Goal: Entertainment & Leisure: Consume media (video, audio)

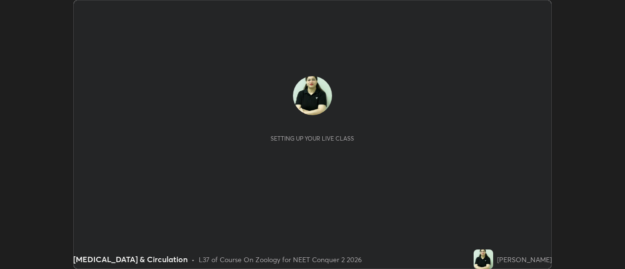
scroll to position [269, 625]
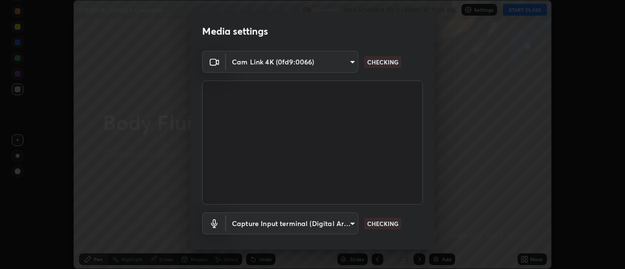
type input "17f3146ffc408401482da091302dd484cdfe799ef6154e21a3a5c8c08ece1141"
type input "5df071af9b7112bf09dcb182c88e92d2198889dd10ad8514bfa031c6826bb881"
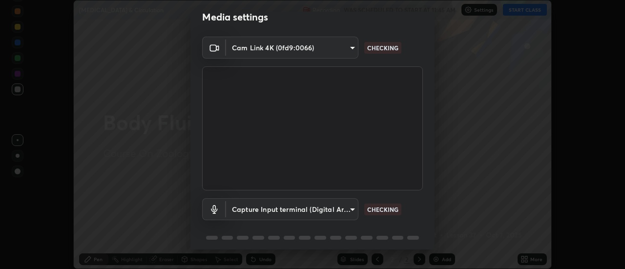
scroll to position [51, 0]
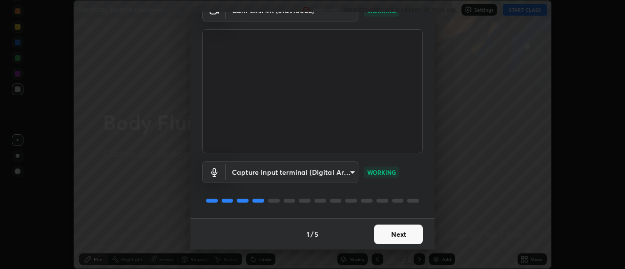
click at [400, 229] on button "Next" at bounding box center [398, 235] width 49 height 20
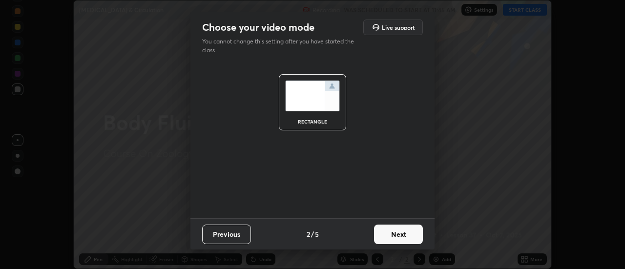
scroll to position [0, 0]
click at [404, 232] on button "Next" at bounding box center [398, 235] width 49 height 20
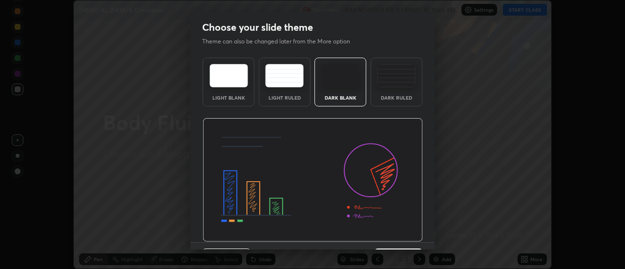
click at [400, 74] on img at bounding box center [396, 75] width 39 height 23
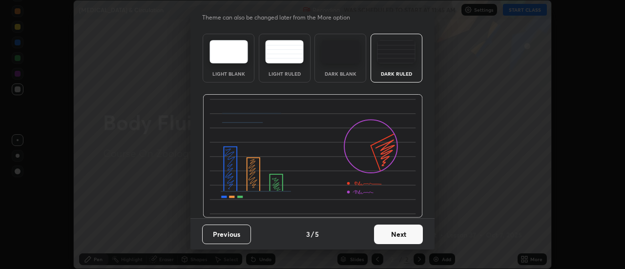
click at [401, 234] on button "Next" at bounding box center [398, 235] width 49 height 20
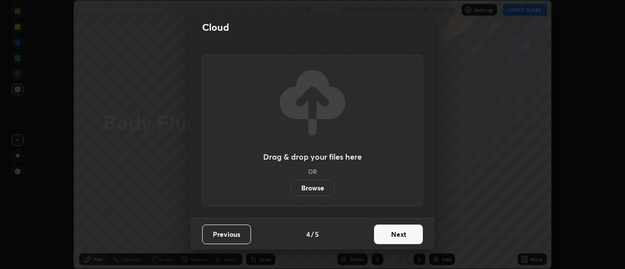
scroll to position [0, 0]
click at [405, 232] on button "Next" at bounding box center [398, 235] width 49 height 20
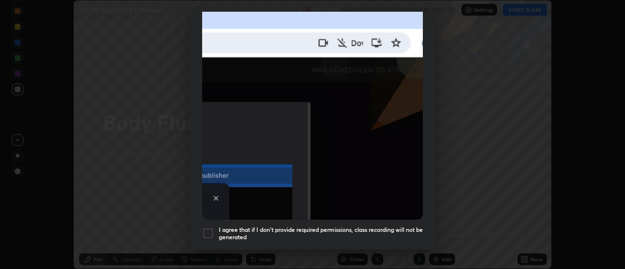
scroll to position [226, 0]
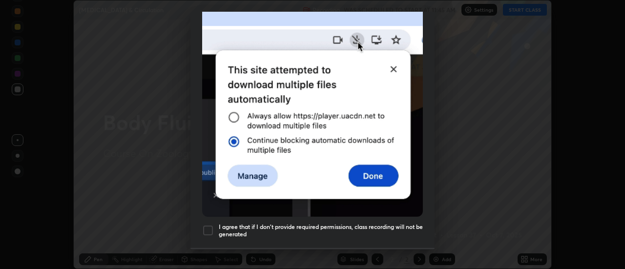
click at [209, 226] on div at bounding box center [208, 231] width 12 height 12
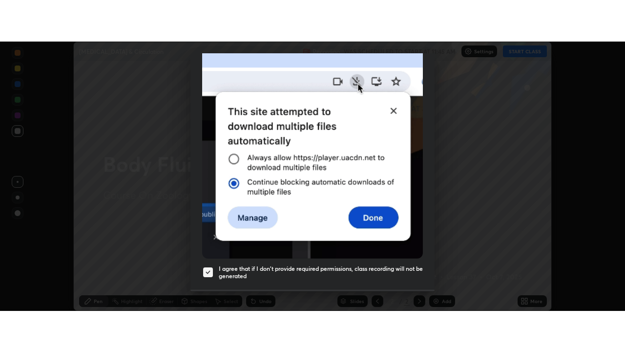
scroll to position [251, 0]
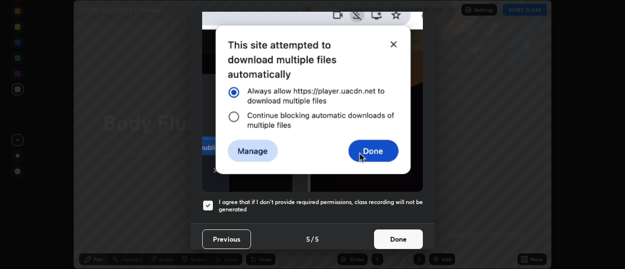
click at [397, 233] on button "Done" at bounding box center [398, 240] width 49 height 20
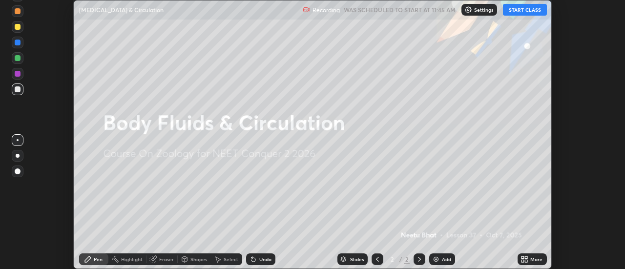
click at [523, 9] on button "START CLASS" at bounding box center [525, 10] width 44 height 12
click at [523, 257] on icon at bounding box center [523, 257] width 2 height 2
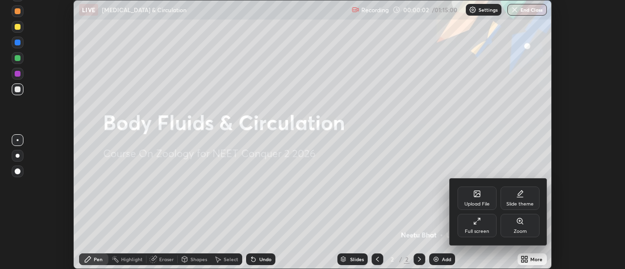
click at [478, 226] on div "Full screen" at bounding box center [477, 225] width 39 height 23
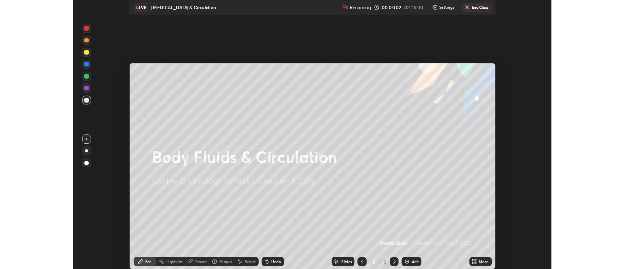
scroll to position [352, 625]
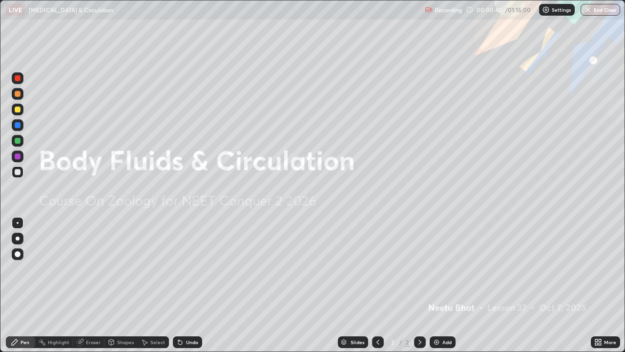
click at [438, 269] on img at bounding box center [437, 342] width 8 height 8
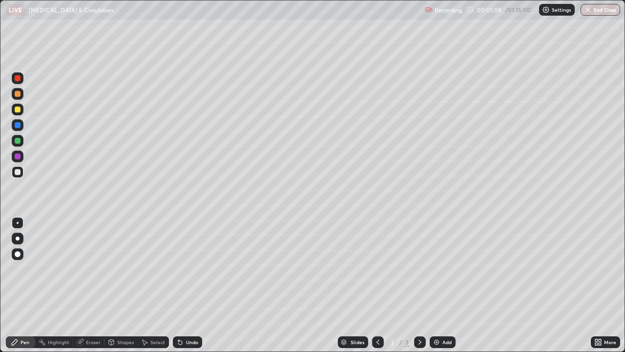
click at [19, 110] on div at bounding box center [18, 109] width 6 height 6
click at [19, 142] on div at bounding box center [18, 141] width 6 height 6
click at [18, 172] on div at bounding box center [18, 172] width 6 height 6
click at [19, 142] on div at bounding box center [18, 141] width 6 height 6
click at [435, 269] on img at bounding box center [437, 342] width 8 height 8
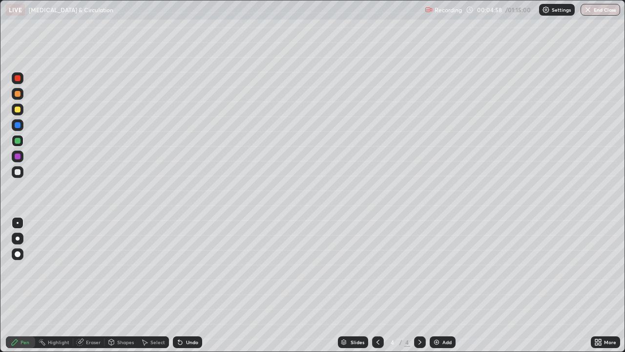
click at [20, 126] on div at bounding box center [18, 125] width 6 height 6
click at [19, 111] on div at bounding box center [18, 109] width 6 height 6
click at [19, 81] on div at bounding box center [18, 78] width 6 height 6
click at [18, 223] on div at bounding box center [18, 223] width 2 height 2
click at [18, 110] on div at bounding box center [18, 109] width 6 height 6
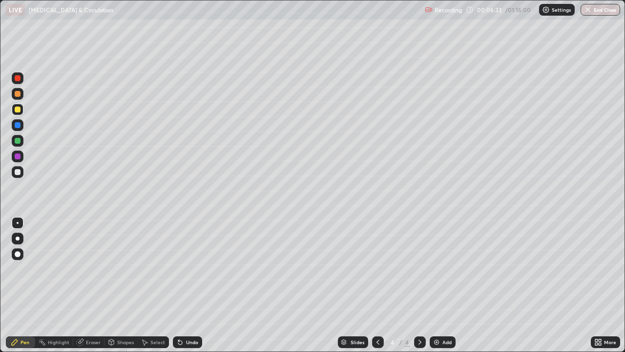
click at [19, 158] on div at bounding box center [18, 156] width 6 height 6
click at [19, 254] on div at bounding box center [18, 254] width 6 height 6
click at [16, 172] on div at bounding box center [18, 172] width 6 height 6
click at [18, 223] on div at bounding box center [18, 223] width 2 height 2
click at [21, 113] on div at bounding box center [18, 110] width 12 height 12
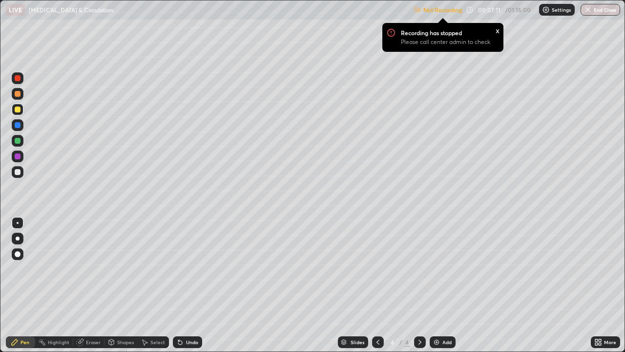
click at [21, 173] on div at bounding box center [18, 172] width 12 height 12
click at [19, 110] on div at bounding box center [18, 109] width 6 height 6
click at [456, 34] on p "Recording has stopped" at bounding box center [431, 33] width 61 height 8
click at [448, 12] on p "Not Recording" at bounding box center [442, 9] width 39 height 7
click at [470, 9] on div "Not Recording Recording has stopped Please call center admin to check x 00:07:3…" at bounding box center [517, 9] width 207 height 19
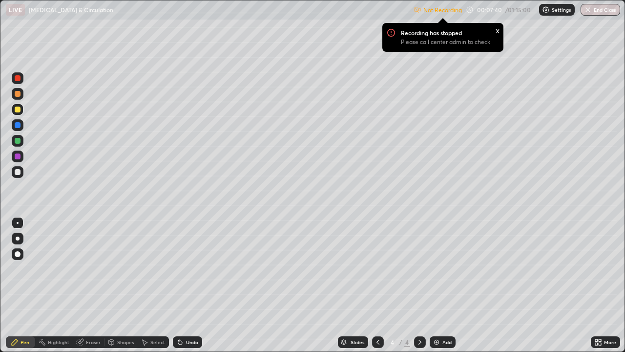
click at [469, 9] on div "Not Recording Recording has stopped Please call center admin to check x 00:07:4…" at bounding box center [517, 9] width 207 height 19
click at [497, 31] on div "x" at bounding box center [498, 30] width 4 height 10
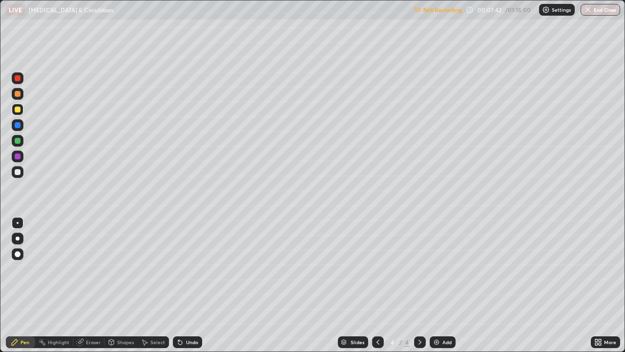
click at [441, 10] on p "Not Recording" at bounding box center [442, 9] width 39 height 7
click at [445, 13] on p "Not Recording" at bounding box center [442, 9] width 39 height 7
click at [603, 269] on div "More" at bounding box center [605, 342] width 29 height 12
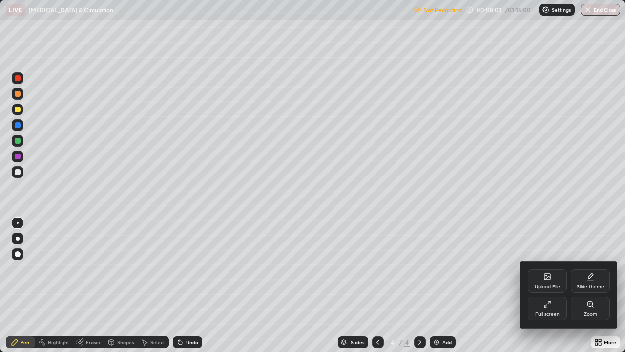
click at [545, 269] on icon at bounding box center [546, 306] width 2 height 2
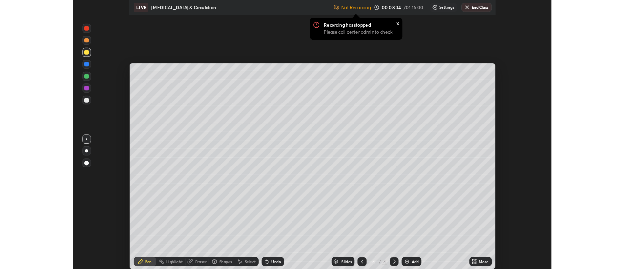
scroll to position [48575, 48219]
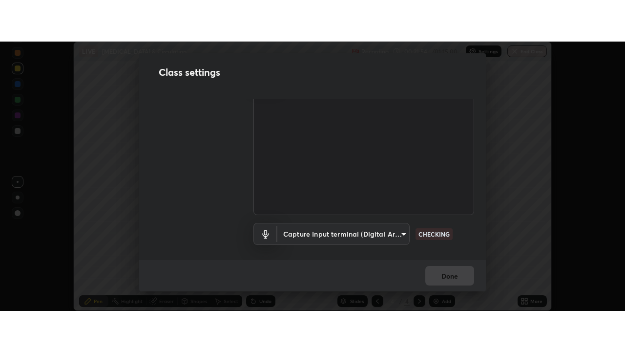
scroll to position [61, 0]
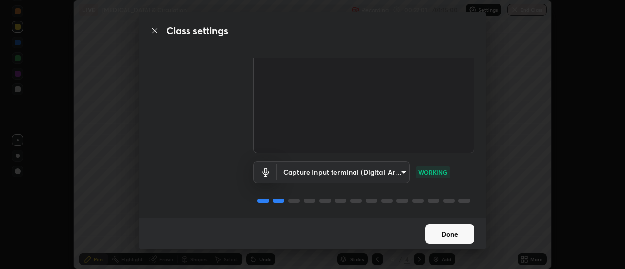
click at [454, 233] on button "Done" at bounding box center [449, 234] width 49 height 20
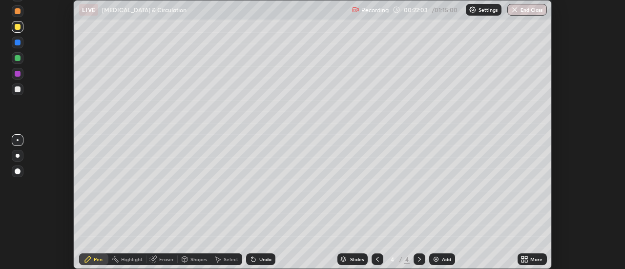
click at [533, 258] on div "More" at bounding box center [536, 259] width 12 height 5
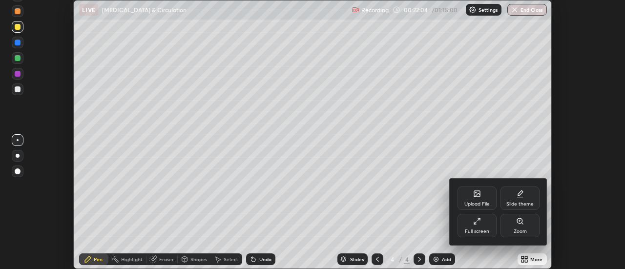
click at [479, 226] on div "Full screen" at bounding box center [477, 225] width 39 height 23
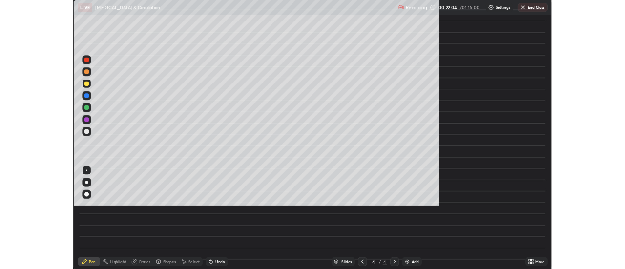
scroll to position [352, 625]
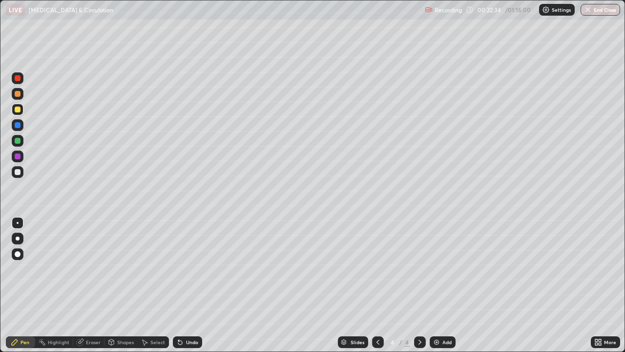
click at [18, 171] on div at bounding box center [18, 172] width 6 height 6
click at [19, 111] on div at bounding box center [18, 109] width 6 height 6
click at [16, 141] on div at bounding box center [18, 141] width 6 height 6
click at [18, 110] on div at bounding box center [18, 109] width 6 height 6
click at [436, 269] on img at bounding box center [437, 342] width 8 height 8
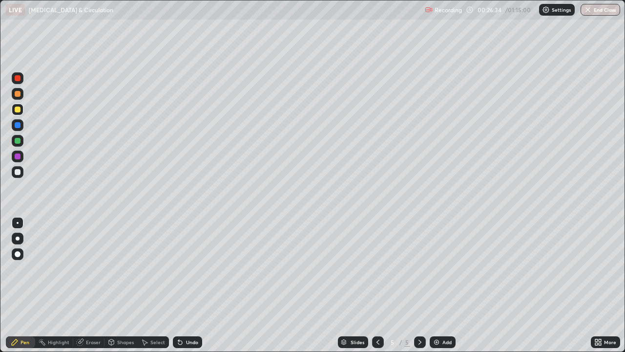
click at [17, 111] on div at bounding box center [18, 109] width 6 height 6
click at [18, 109] on div at bounding box center [18, 109] width 6 height 6
click at [18, 79] on div at bounding box center [18, 78] width 6 height 6
click at [19, 110] on div at bounding box center [18, 109] width 6 height 6
click at [18, 238] on div at bounding box center [18, 238] width 4 height 4
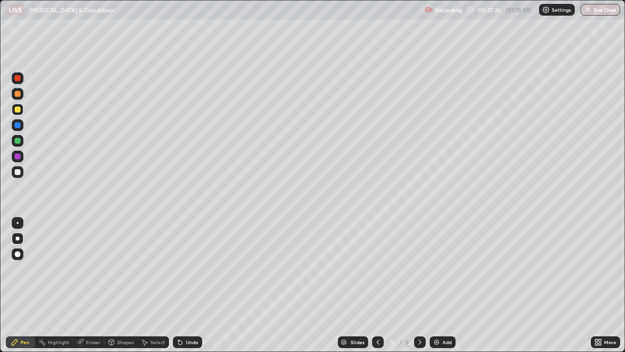
click at [17, 156] on div at bounding box center [18, 156] width 6 height 6
click at [17, 171] on div at bounding box center [18, 172] width 6 height 6
click at [18, 223] on div at bounding box center [18, 223] width 2 height 2
click at [19, 110] on div at bounding box center [18, 109] width 6 height 6
click at [13, 109] on div at bounding box center [18, 110] width 12 height 12
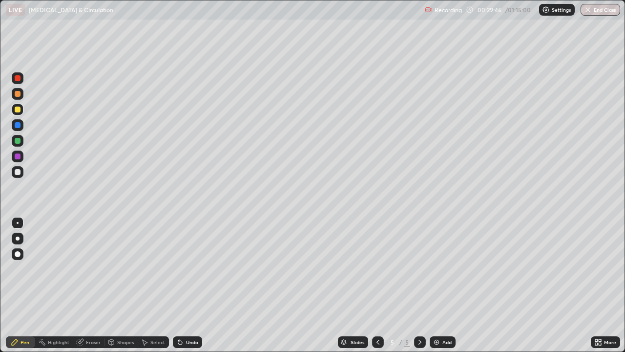
click at [21, 80] on div at bounding box center [18, 78] width 12 height 12
click at [16, 174] on div at bounding box center [18, 172] width 6 height 6
click at [16, 109] on div at bounding box center [18, 109] width 6 height 6
click at [16, 140] on div at bounding box center [18, 141] width 6 height 6
click at [23, 98] on div at bounding box center [18, 94] width 12 height 16
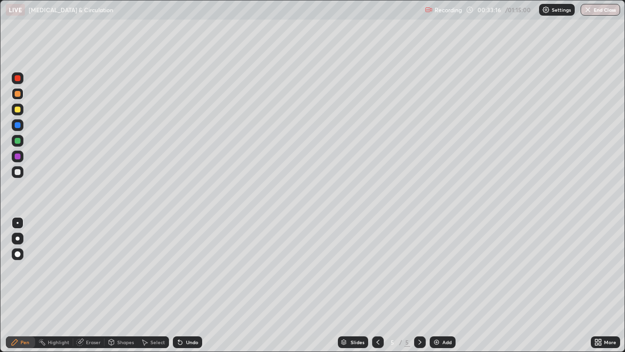
click at [436, 269] on img at bounding box center [437, 342] width 8 height 8
click at [18, 110] on div at bounding box center [18, 109] width 6 height 6
click at [16, 172] on div at bounding box center [18, 172] width 6 height 6
click at [19, 82] on div at bounding box center [18, 78] width 12 height 12
click at [16, 125] on div at bounding box center [18, 125] width 6 height 6
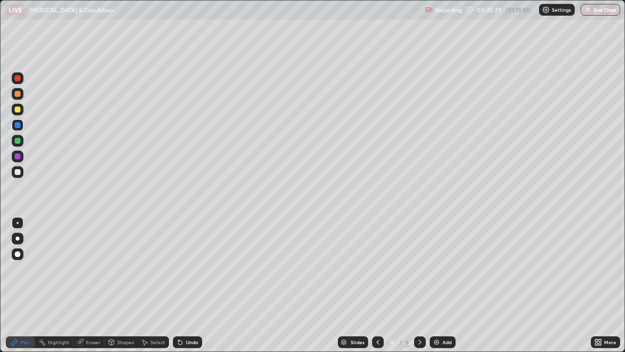
click at [20, 174] on div at bounding box center [18, 172] width 12 height 12
click at [441, 269] on div "Add" at bounding box center [443, 342] width 26 height 12
click at [17, 111] on div at bounding box center [18, 109] width 6 height 6
click at [18, 172] on div at bounding box center [18, 172] width 6 height 6
click at [17, 110] on div at bounding box center [18, 109] width 6 height 6
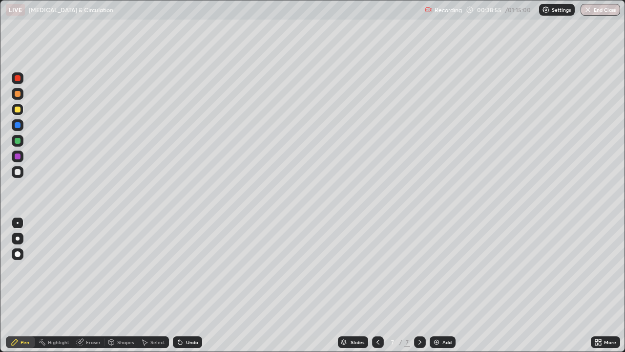
click at [17, 111] on div at bounding box center [18, 109] width 6 height 6
click at [17, 143] on div at bounding box center [18, 141] width 6 height 6
click at [22, 174] on div at bounding box center [18, 172] width 12 height 12
click at [16, 112] on div at bounding box center [18, 109] width 6 height 6
click at [18, 94] on div at bounding box center [18, 94] width 6 height 6
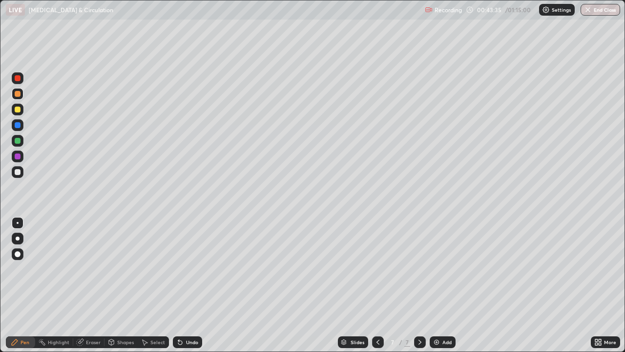
click at [439, 269] on img at bounding box center [437, 342] width 8 height 8
click at [18, 82] on div at bounding box center [18, 78] width 12 height 12
click at [21, 234] on div at bounding box center [18, 238] width 12 height 12
click at [20, 155] on div at bounding box center [18, 156] width 6 height 6
click at [22, 126] on div at bounding box center [18, 125] width 12 height 12
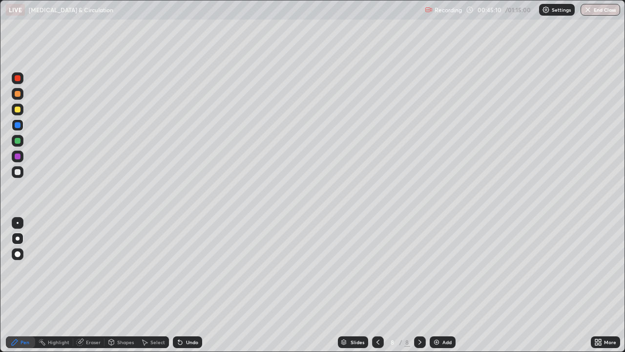
click at [18, 223] on div at bounding box center [18, 223] width 2 height 2
click at [17, 110] on div at bounding box center [18, 109] width 6 height 6
click at [596, 269] on icon at bounding box center [596, 343] width 2 height 2
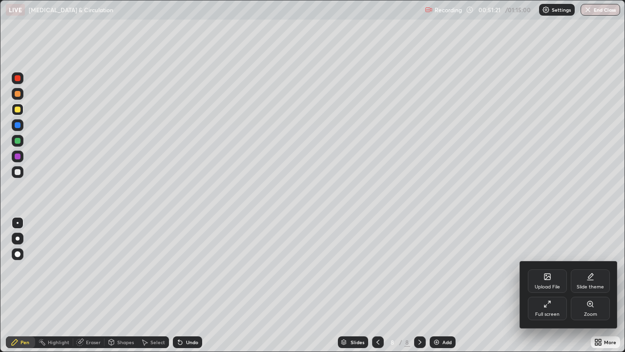
click at [545, 269] on icon at bounding box center [546, 306] width 2 height 2
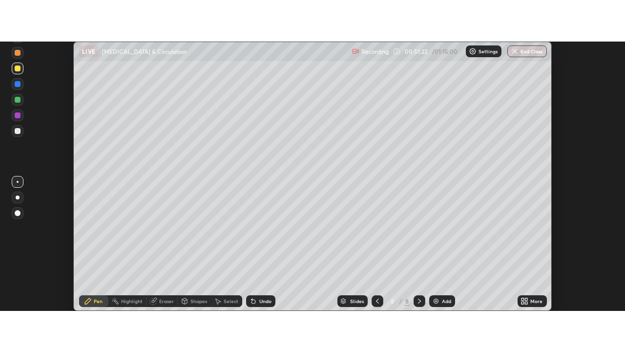
scroll to position [48575, 48219]
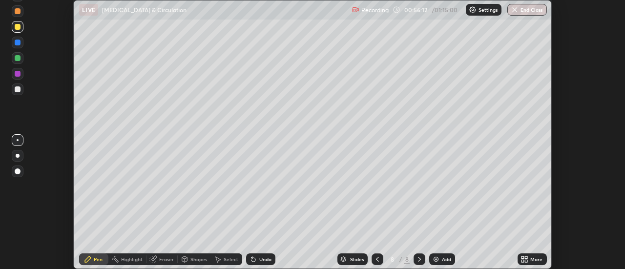
click at [523, 261] on icon at bounding box center [523, 261] width 2 height 2
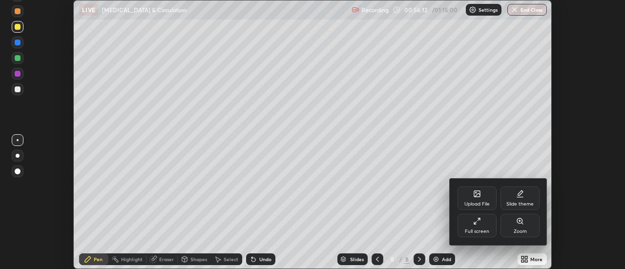
click at [473, 226] on div "Full screen" at bounding box center [477, 225] width 39 height 23
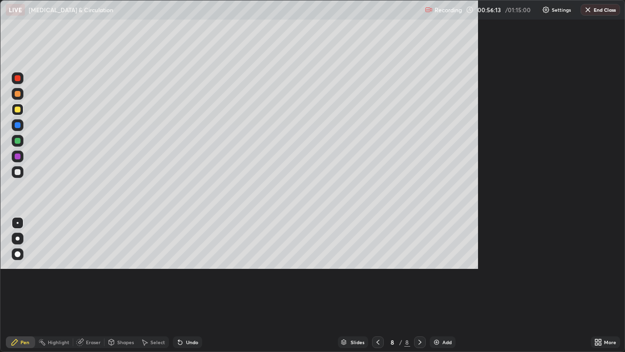
scroll to position [352, 625]
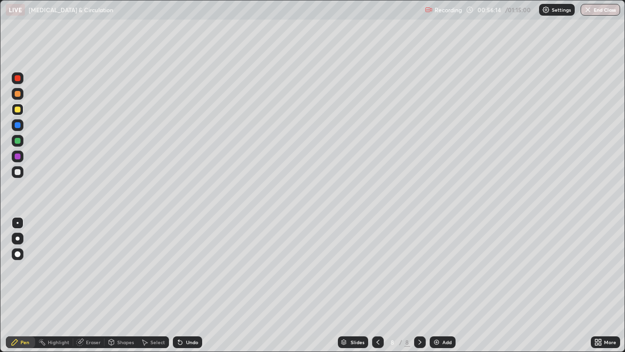
click at [437, 269] on img at bounding box center [437, 342] width 8 height 8
click at [17, 173] on div at bounding box center [18, 172] width 6 height 6
click at [16, 174] on div at bounding box center [18, 172] width 6 height 6
click at [18, 238] on div at bounding box center [18, 238] width 4 height 4
click at [18, 223] on div at bounding box center [18, 223] width 2 height 2
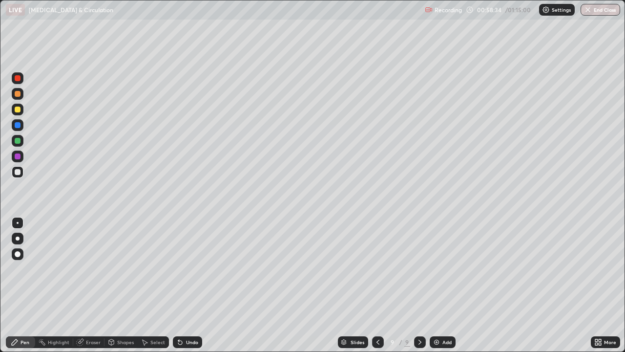
click at [17, 80] on div at bounding box center [18, 78] width 6 height 6
click at [17, 126] on div at bounding box center [18, 125] width 6 height 6
click at [15, 172] on div at bounding box center [18, 172] width 6 height 6
click at [17, 94] on div at bounding box center [18, 94] width 6 height 6
click at [91, 269] on div "Eraser" at bounding box center [93, 341] width 15 height 5
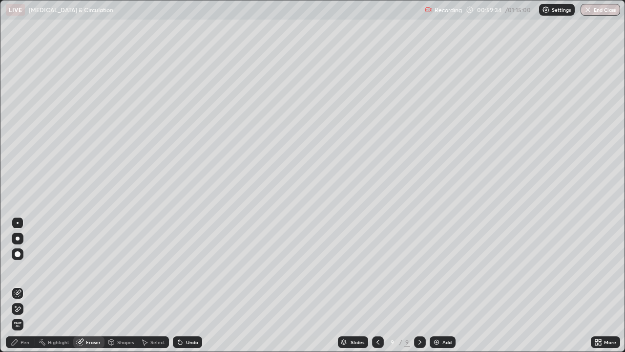
click at [23, 269] on div "Pen" at bounding box center [25, 341] width 9 height 5
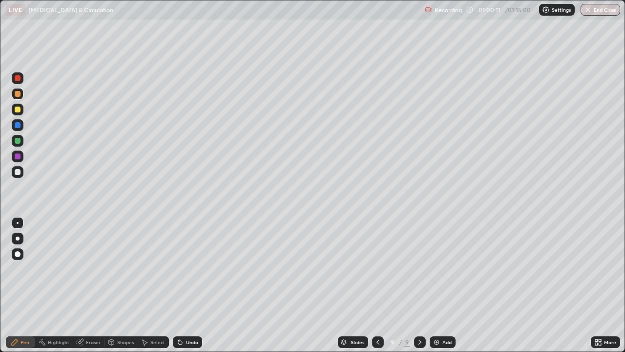
click at [18, 113] on div at bounding box center [18, 110] width 12 height 12
click at [17, 96] on div at bounding box center [18, 94] width 6 height 6
click at [18, 79] on div at bounding box center [18, 78] width 6 height 6
click at [18, 238] on div at bounding box center [18, 238] width 4 height 4
click at [20, 173] on div at bounding box center [18, 172] width 6 height 6
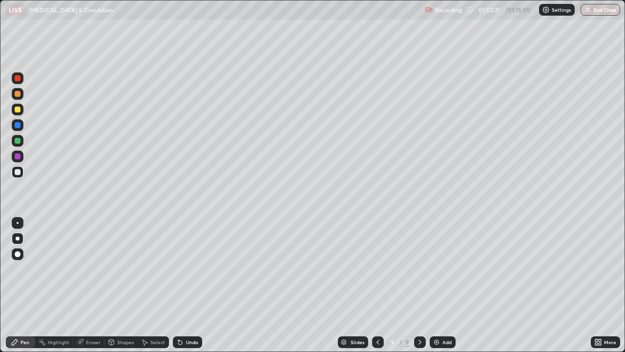
click at [18, 223] on div at bounding box center [18, 223] width 2 height 2
click at [17, 126] on div at bounding box center [18, 125] width 6 height 6
click at [17, 172] on div at bounding box center [18, 172] width 6 height 6
click at [18, 174] on div at bounding box center [18, 172] width 6 height 6
click at [18, 125] on div at bounding box center [18, 125] width 6 height 6
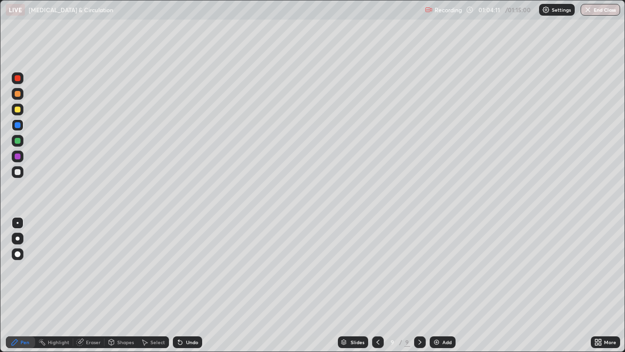
click at [18, 171] on div at bounding box center [18, 172] width 6 height 6
click at [17, 110] on div at bounding box center [18, 109] width 6 height 6
click at [19, 126] on div at bounding box center [18, 125] width 6 height 6
click at [18, 174] on div at bounding box center [18, 172] width 6 height 6
click at [19, 109] on div at bounding box center [18, 109] width 6 height 6
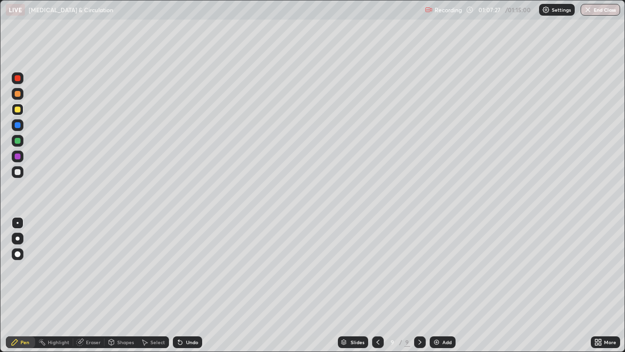
click at [20, 96] on div at bounding box center [18, 94] width 6 height 6
click at [18, 127] on div at bounding box center [18, 125] width 6 height 6
click at [18, 238] on div at bounding box center [18, 238] width 4 height 4
click at [18, 172] on div at bounding box center [18, 172] width 6 height 6
click at [19, 172] on div at bounding box center [18, 172] width 6 height 6
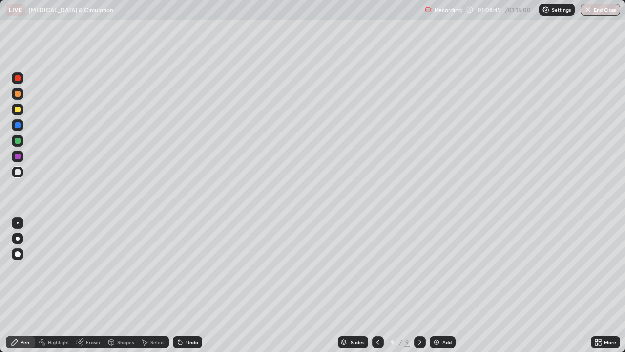
click at [18, 172] on div at bounding box center [18, 172] width 6 height 6
click at [17, 158] on div at bounding box center [18, 156] width 6 height 6
click at [595, 11] on button "End Class" at bounding box center [601, 10] width 39 height 12
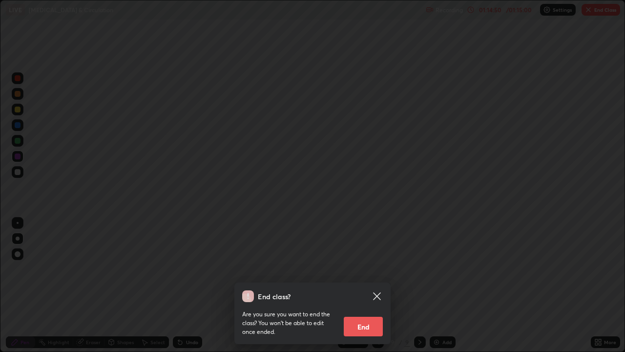
click at [369, 269] on button "End" at bounding box center [363, 327] width 39 height 20
